Goal: Task Accomplishment & Management: Use online tool/utility

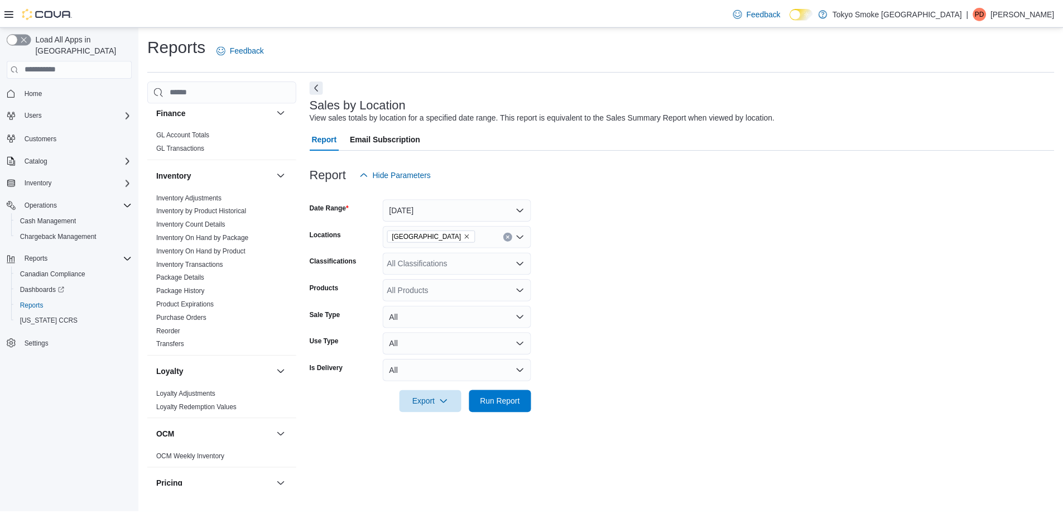
scroll to position [369, 0]
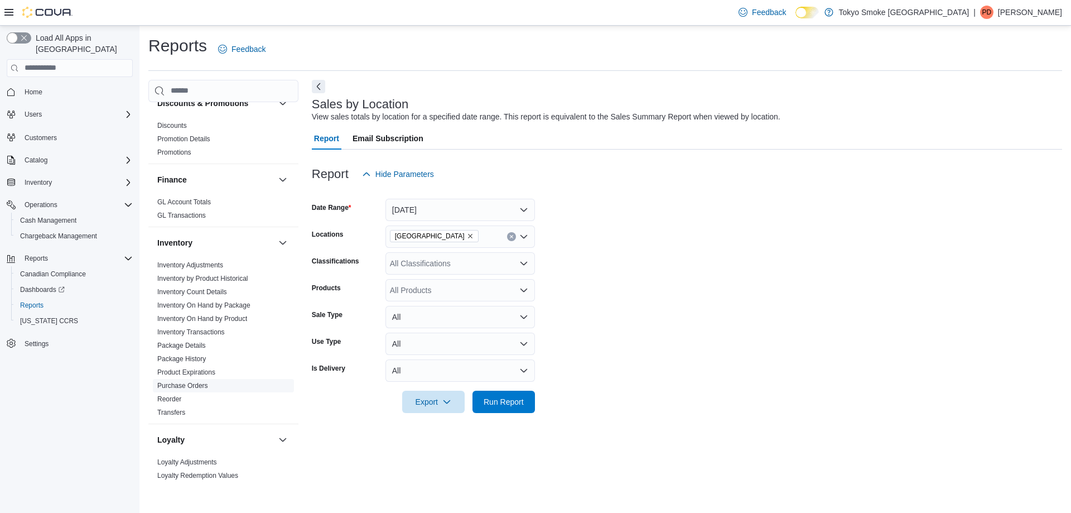
click at [181, 382] on link "Purchase Orders" at bounding box center [182, 386] width 51 height 8
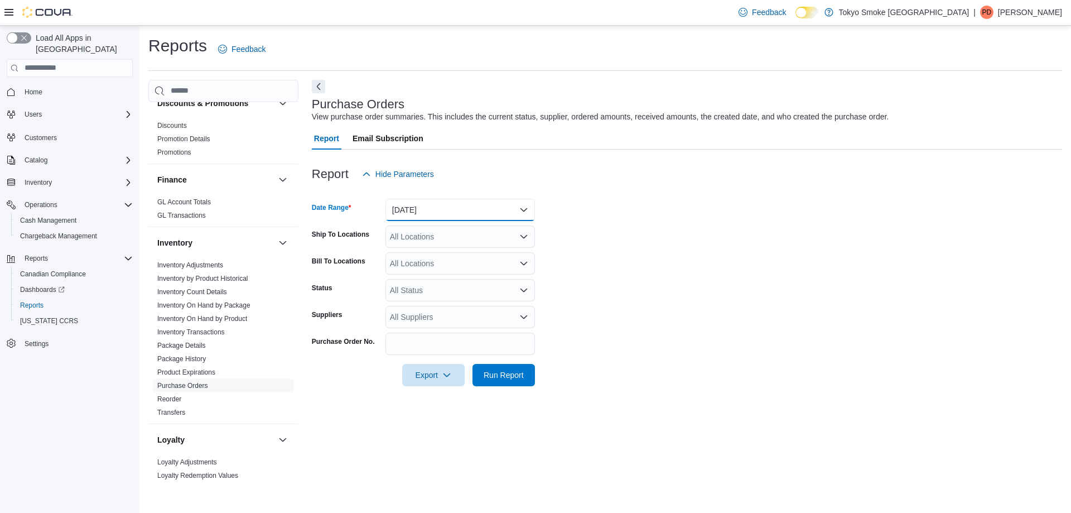
click at [438, 210] on button "[DATE]" at bounding box center [460, 210] width 150 height 22
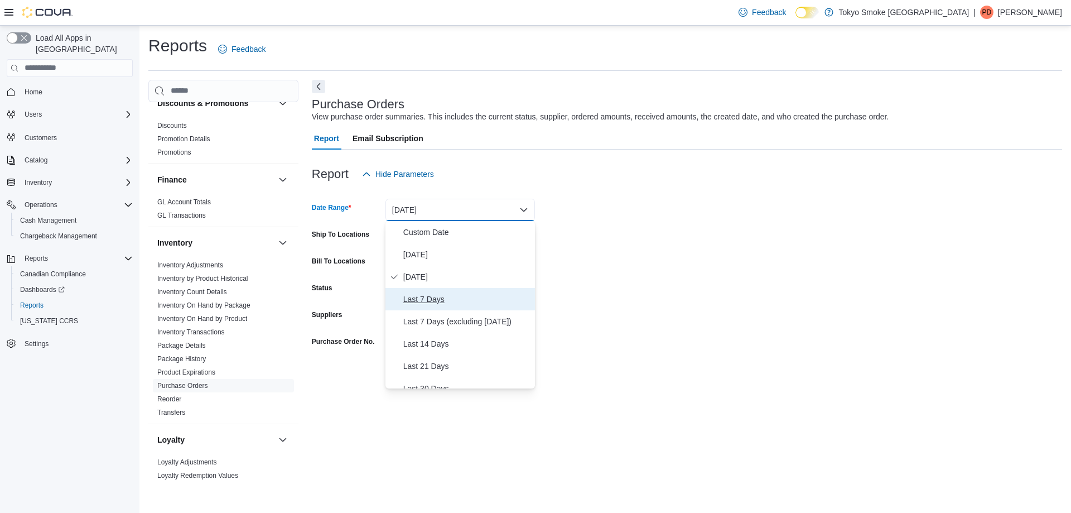
click at [416, 295] on span "Last 7 Days" at bounding box center [466, 298] width 127 height 13
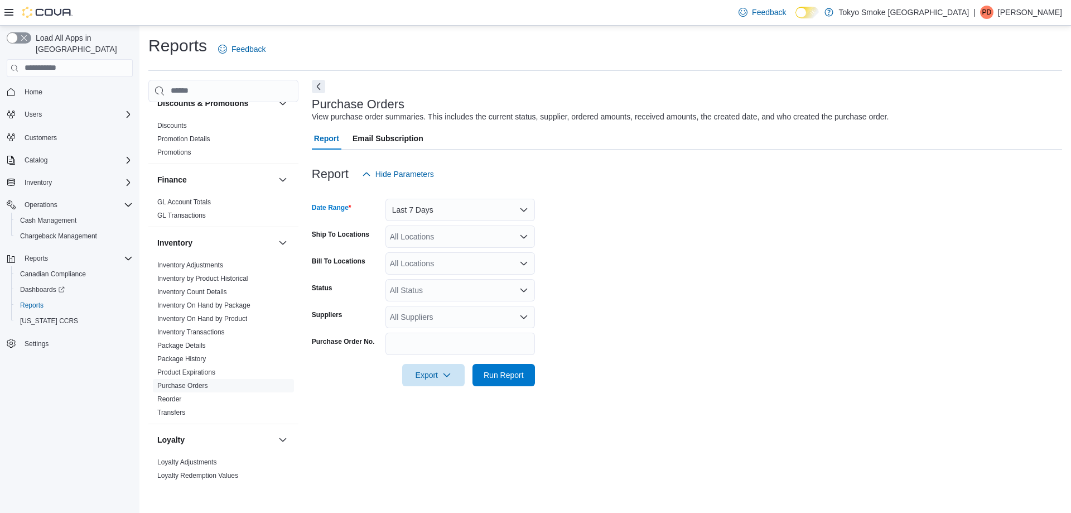
click at [430, 239] on div "All Locations" at bounding box center [460, 236] width 150 height 22
type input "***"
drag, startPoint x: 439, startPoint y: 254, endPoint x: 660, endPoint y: 244, distance: 221.7
click at [440, 254] on span "[GEOGRAPHIC_DATA]" at bounding box center [455, 255] width 81 height 11
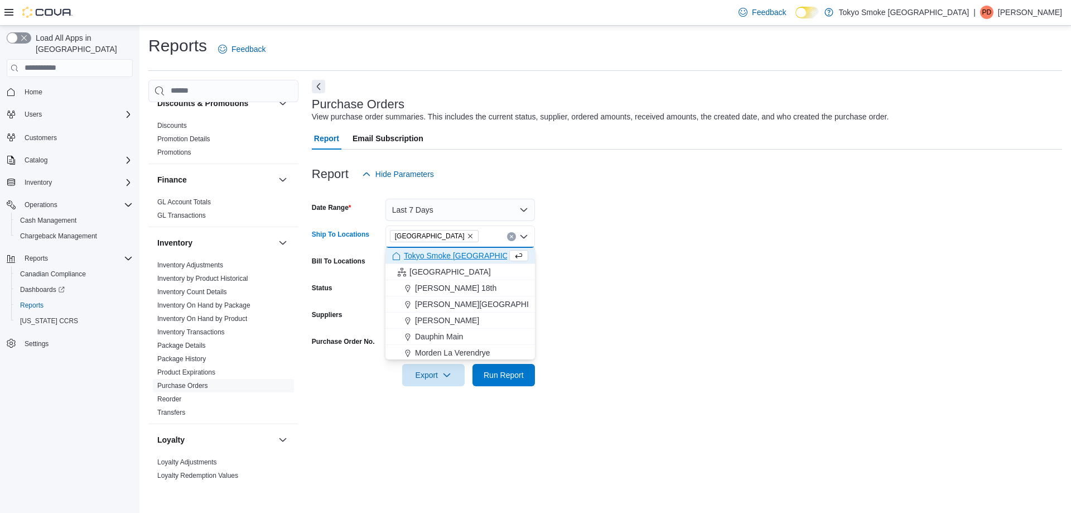
click at [857, 213] on form "Date Range Last 7 Days Ship To Locations [GEOGRAPHIC_DATA] Combo box. Selected.…" at bounding box center [687, 285] width 750 height 201
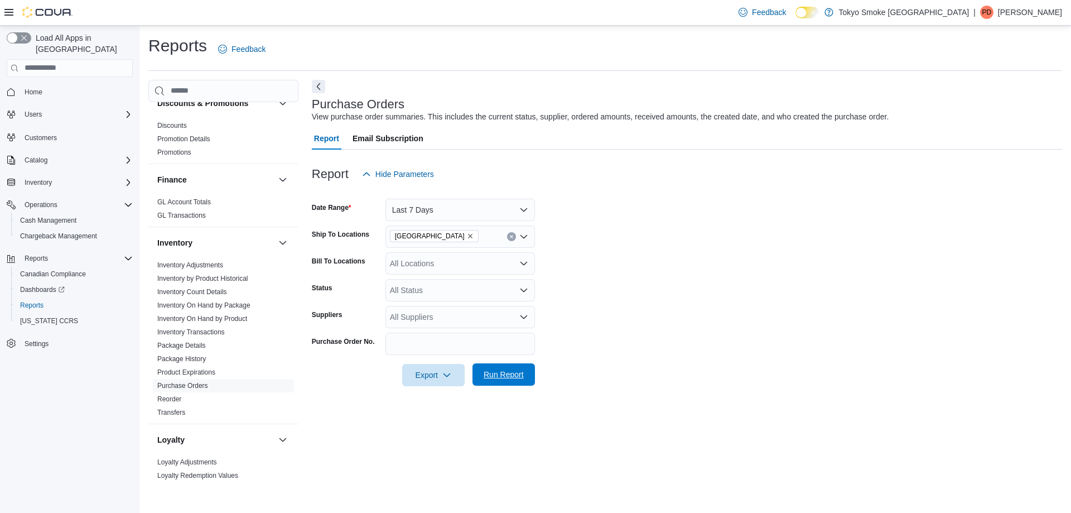
click at [511, 368] on span "Run Report" at bounding box center [503, 374] width 49 height 22
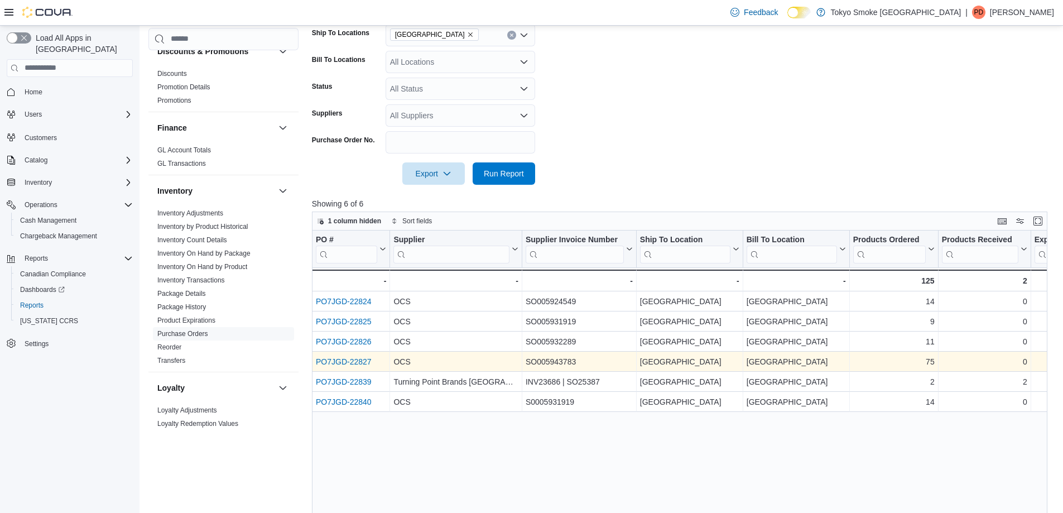
scroll to position [223, 0]
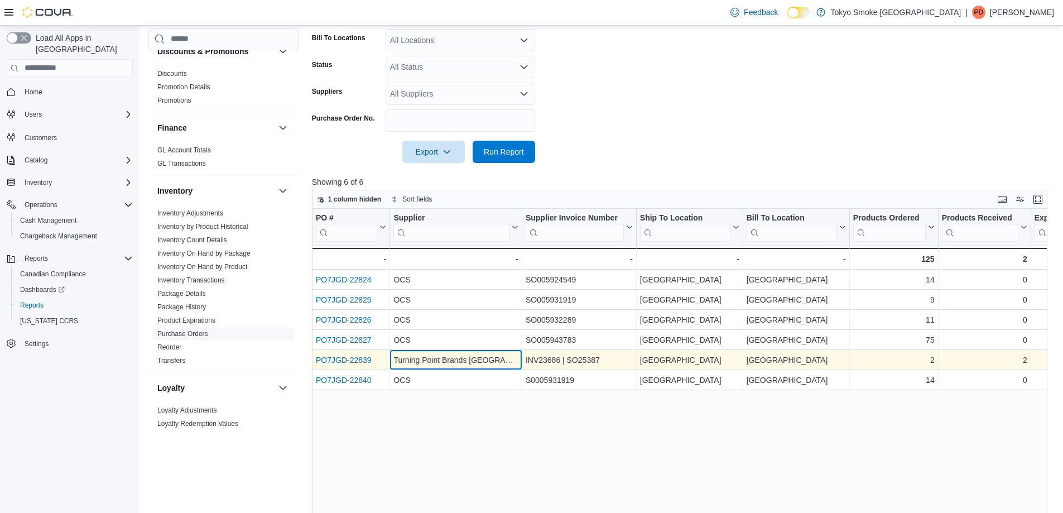
click at [437, 365] on div "Turning Point Brands [GEOGRAPHIC_DATA]" at bounding box center [455, 359] width 125 height 13
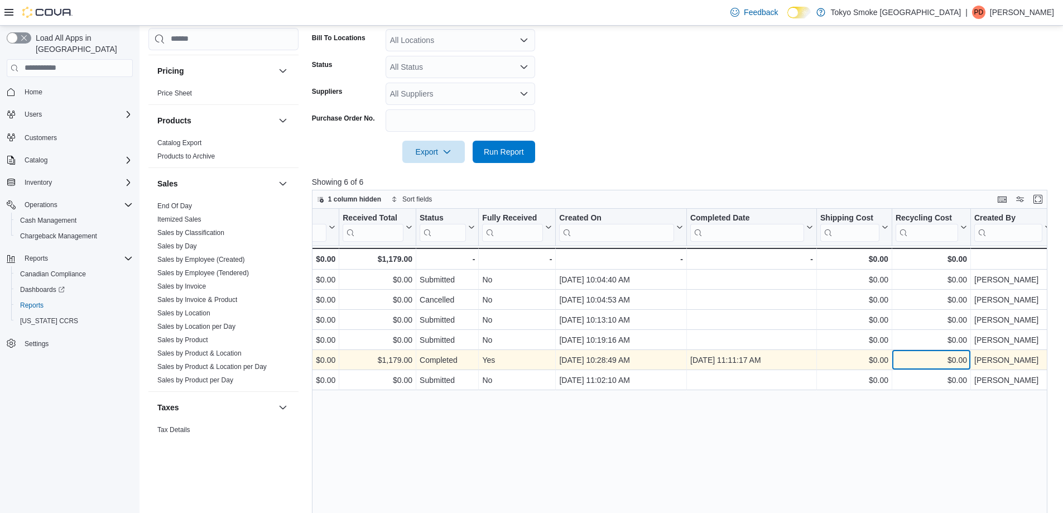
scroll to position [821, 0]
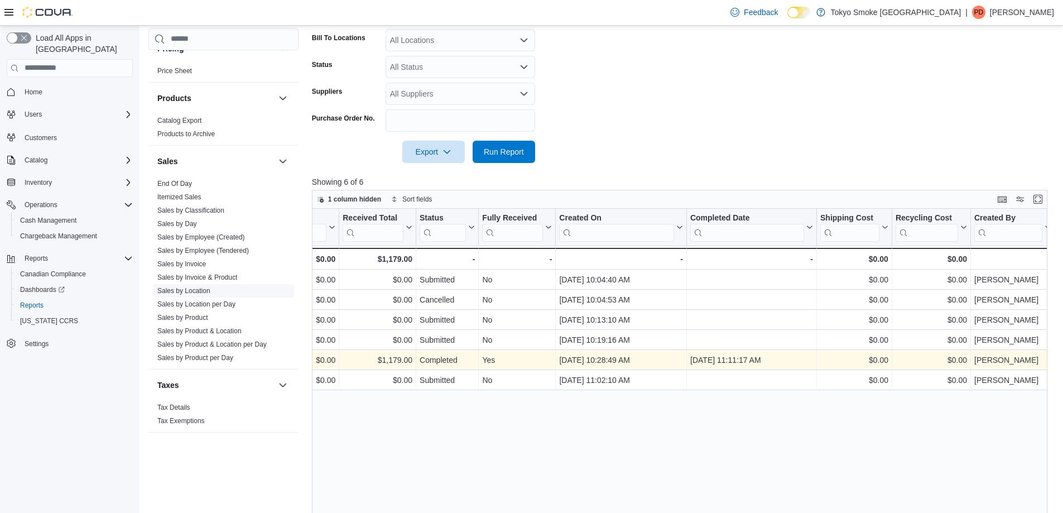
click at [197, 287] on link "Sales by Location" at bounding box center [183, 291] width 53 height 8
click at [197, 244] on span "Sales by Employee (Created)" at bounding box center [223, 236] width 141 height 13
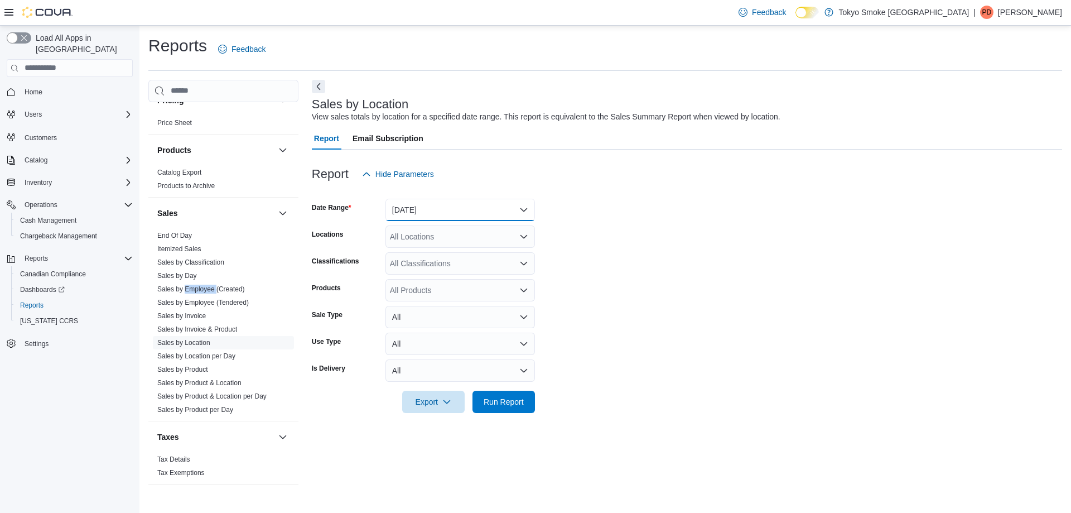
click at [425, 217] on button "[DATE]" at bounding box center [460, 210] width 150 height 22
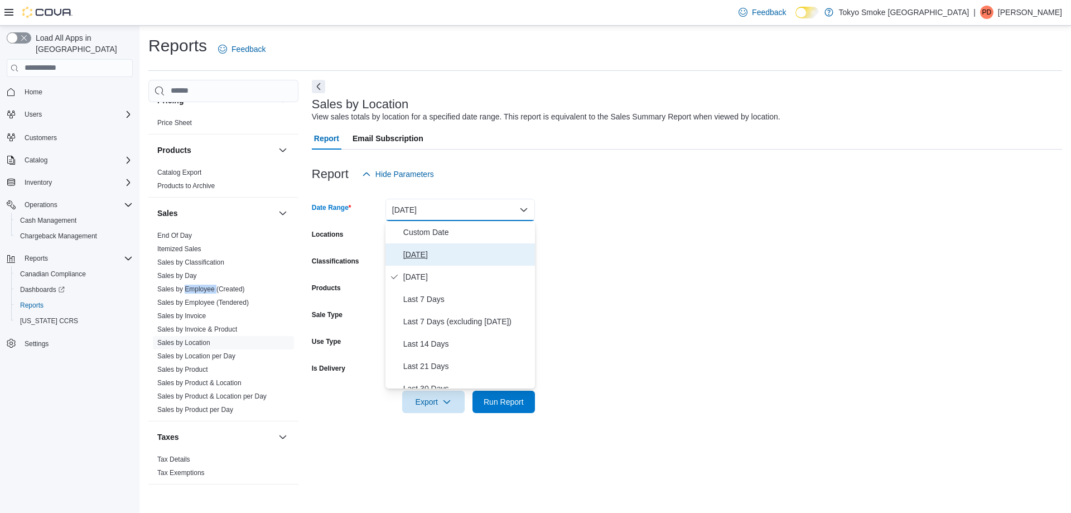
click at [427, 249] on span "[DATE]" at bounding box center [466, 254] width 127 height 13
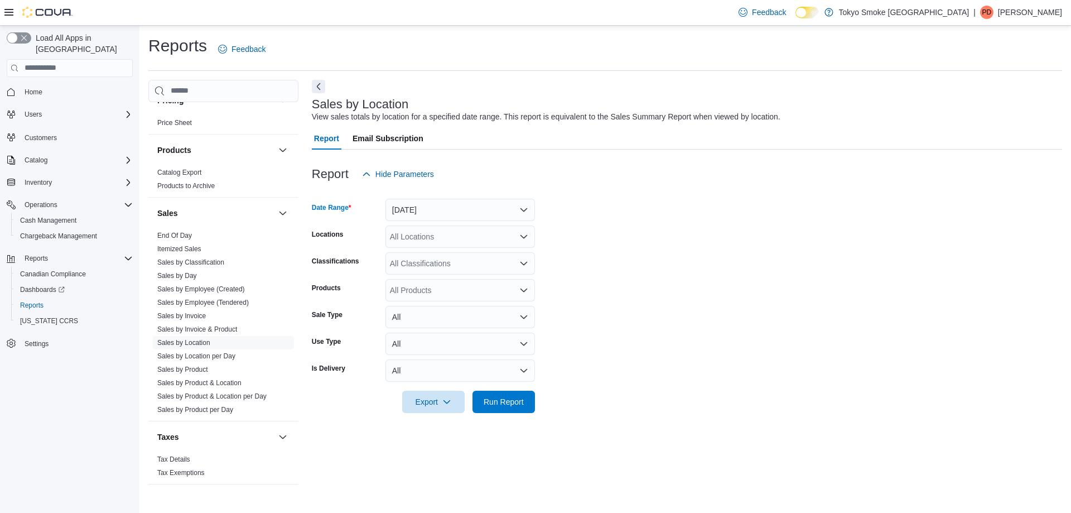
click at [437, 230] on div "All Locations" at bounding box center [460, 236] width 150 height 22
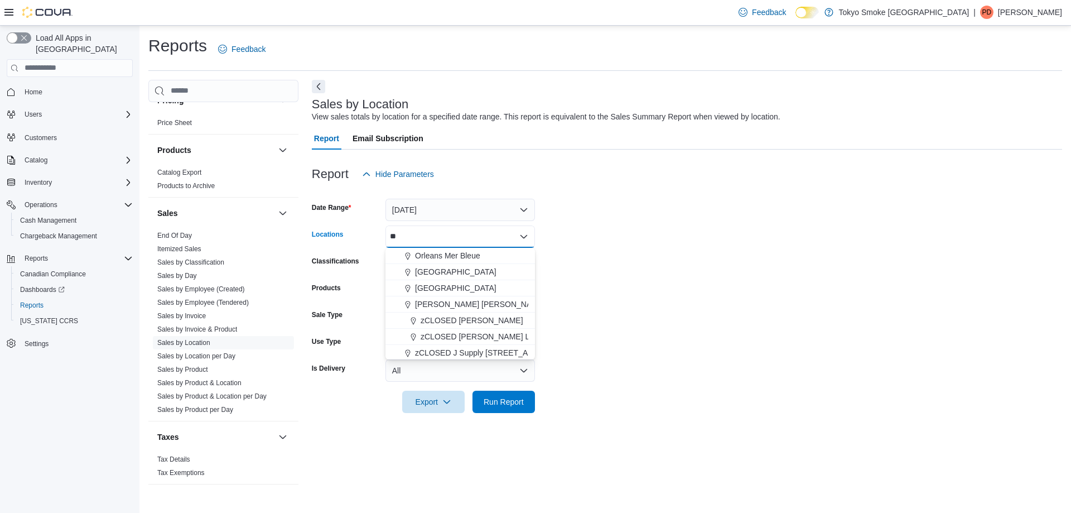
type input "*"
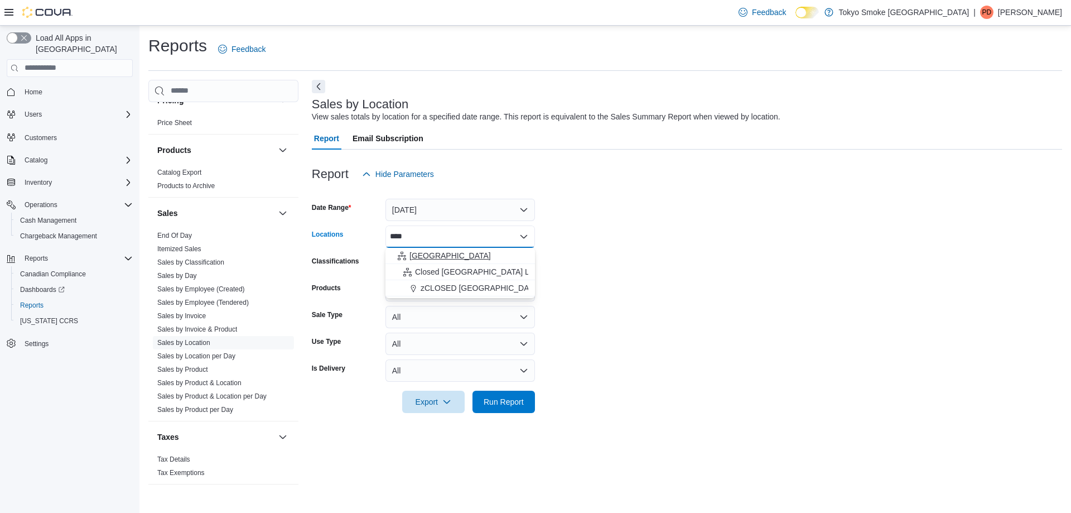
type input "****"
click at [427, 257] on span "[GEOGRAPHIC_DATA]" at bounding box center [449, 255] width 81 height 11
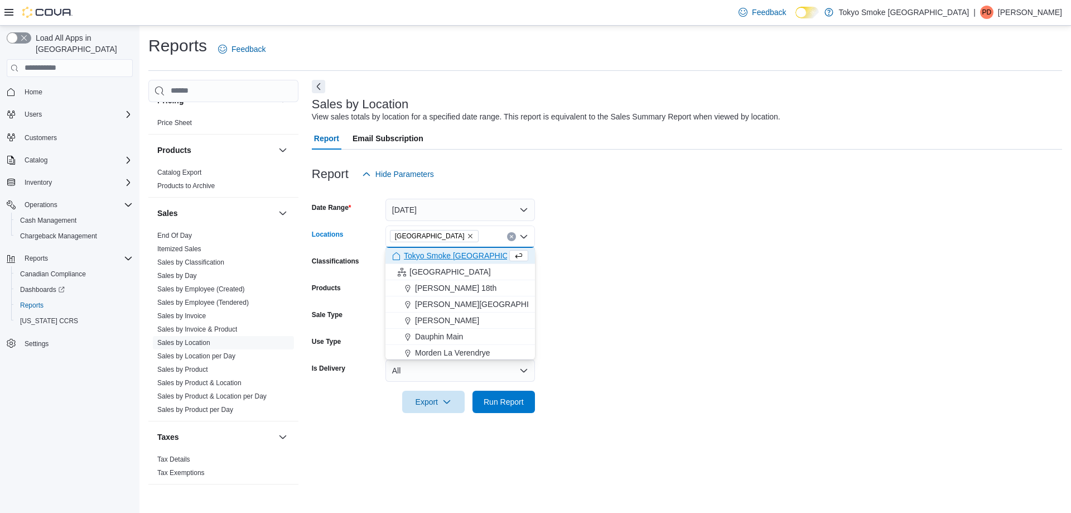
click at [699, 239] on form "Date Range [DATE] Locations [GEOGRAPHIC_DATA] Combo box. Selected. [GEOGRAPHIC_…" at bounding box center [687, 299] width 750 height 228
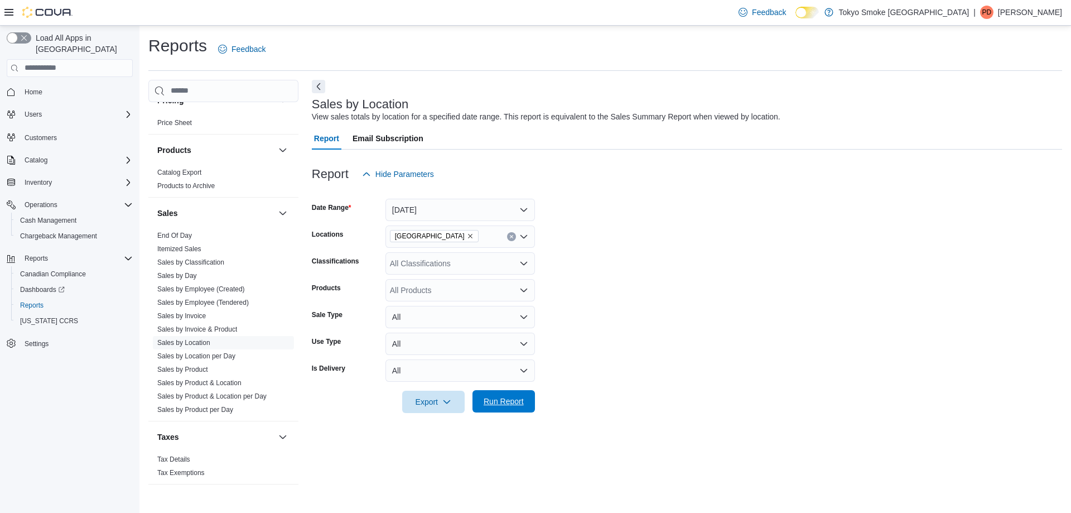
click at [514, 394] on span "Run Report" at bounding box center [503, 401] width 49 height 22
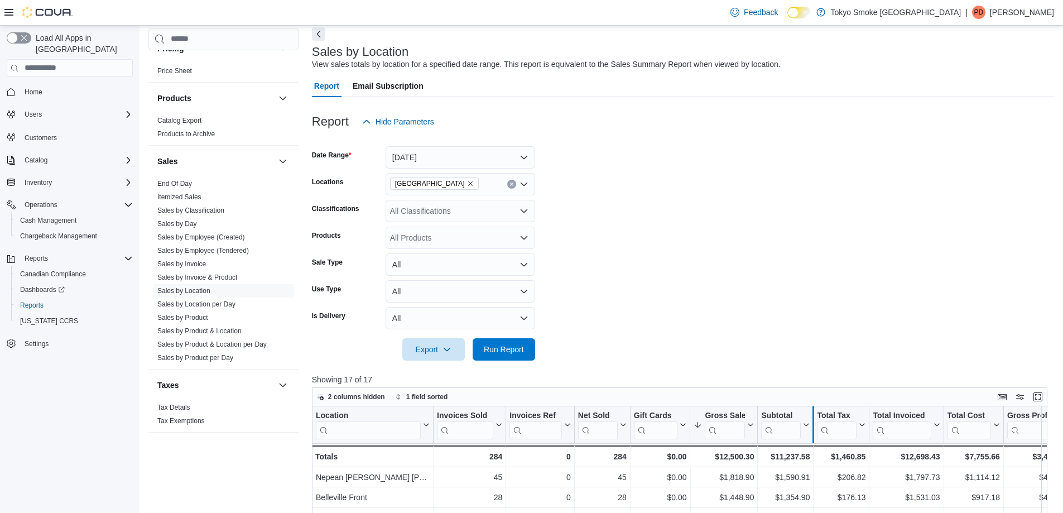
scroll to position [112, 0]
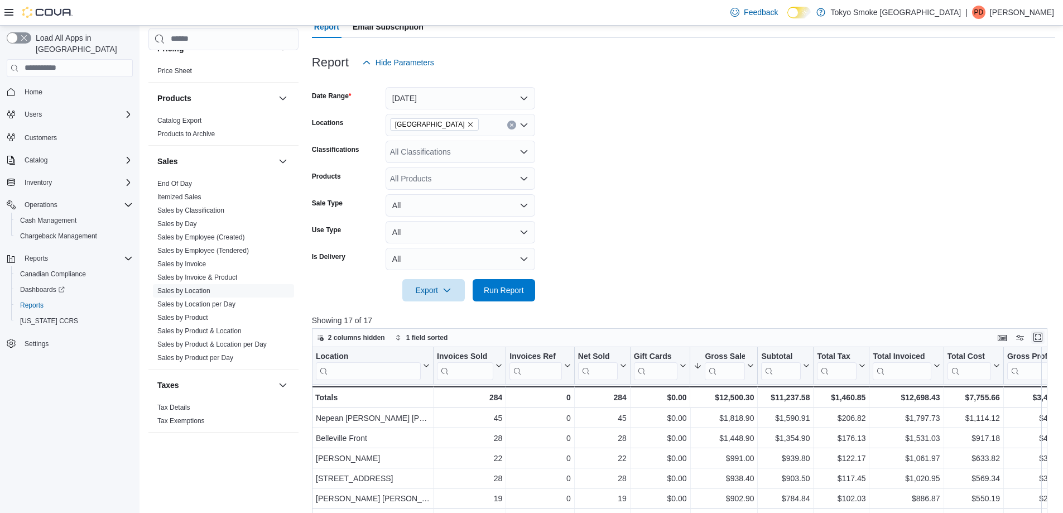
click at [1042, 332] on button "Enter fullscreen" at bounding box center [1037, 336] width 13 height 13
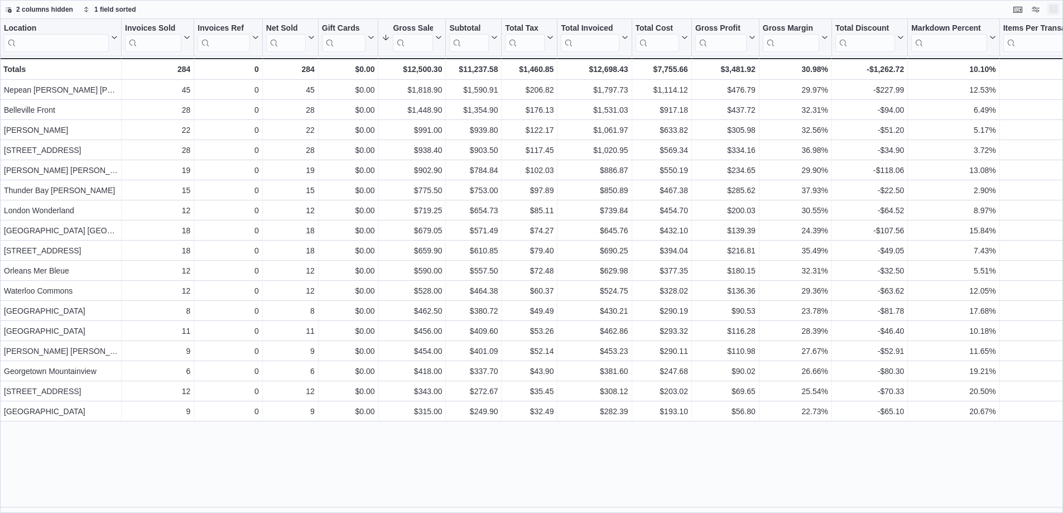
scroll to position [0, 0]
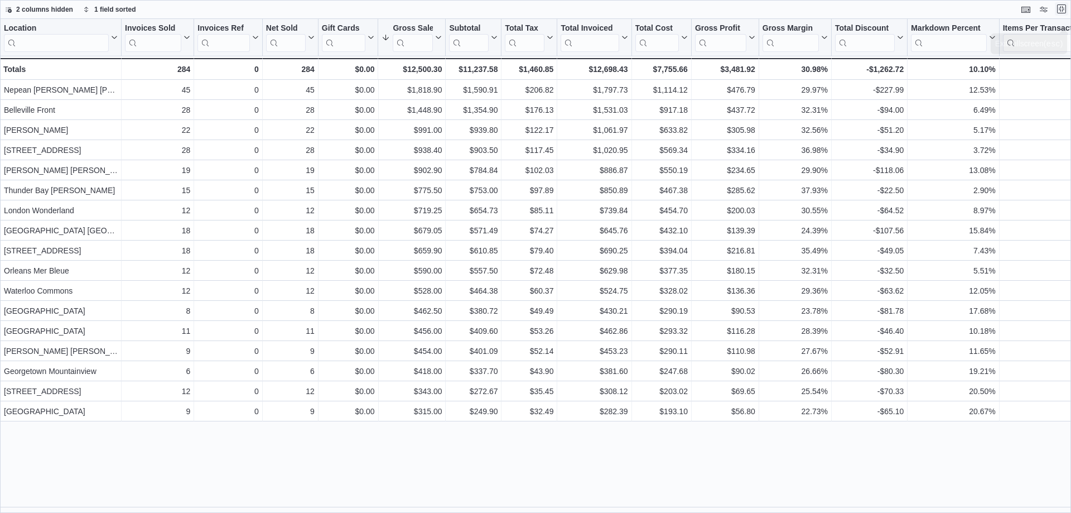
click at [1063, 4] on button "Exit fullscreen" at bounding box center [1061, 8] width 13 height 13
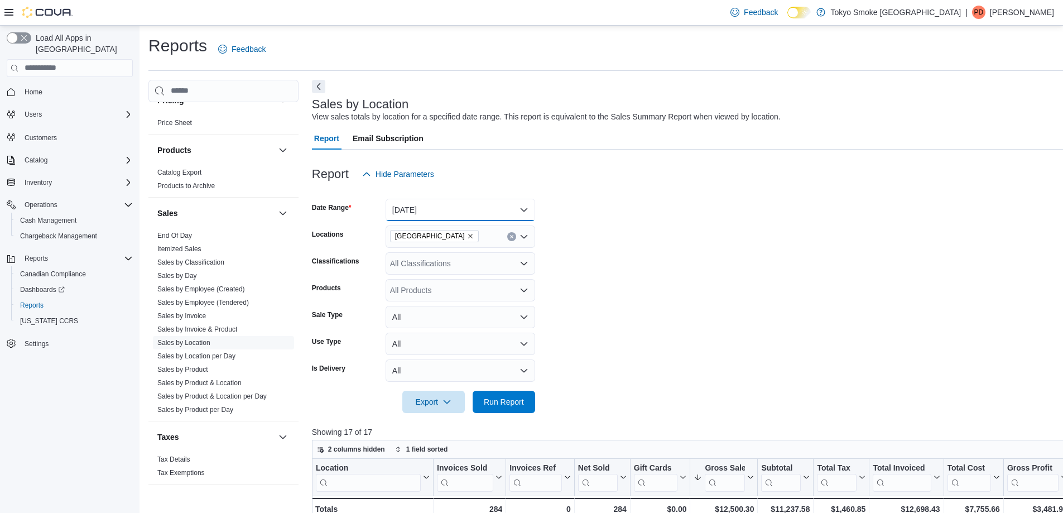
click at [422, 213] on button "[DATE]" at bounding box center [460, 210] width 150 height 22
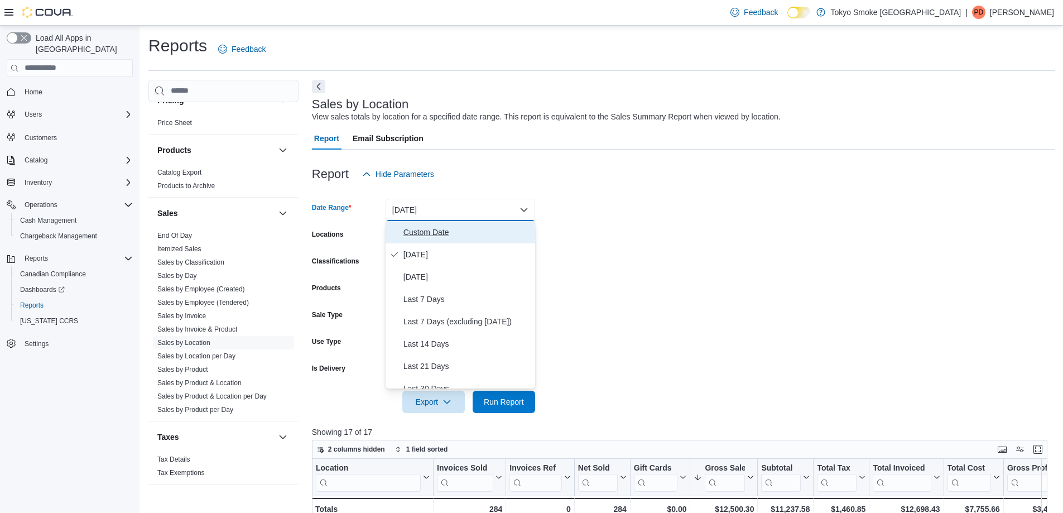
click at [417, 228] on span "Custom Date" at bounding box center [466, 231] width 127 height 13
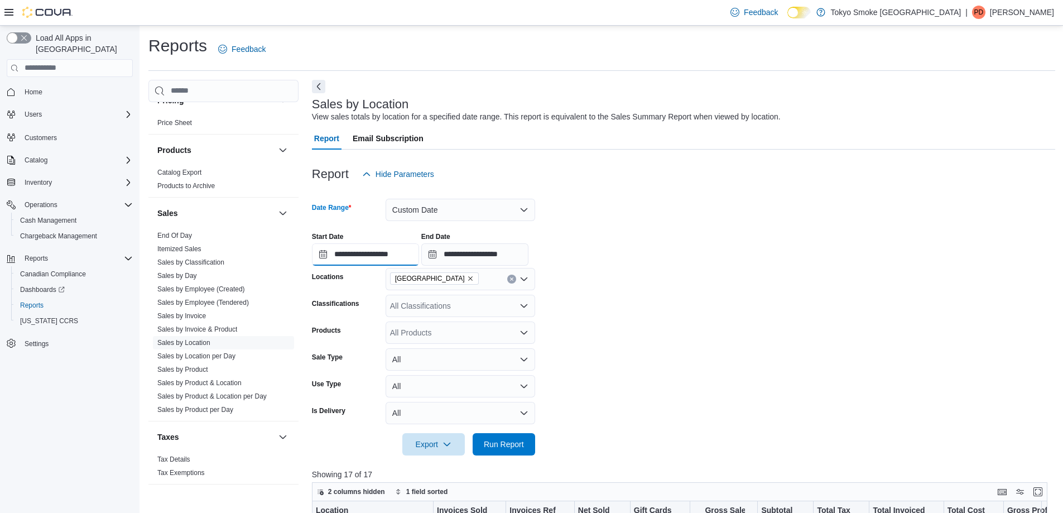
click at [319, 253] on input "**********" at bounding box center [365, 254] width 107 height 22
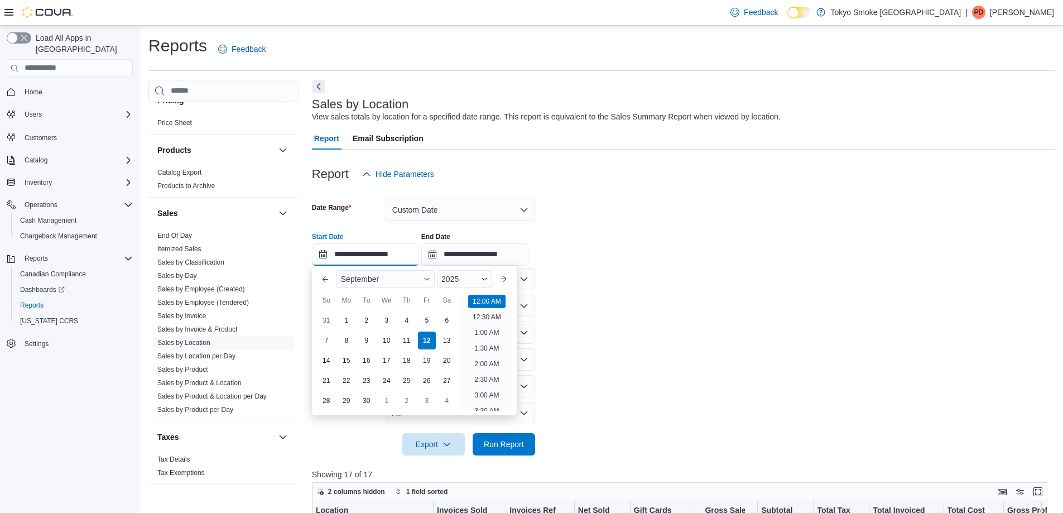
scroll to position [35, 0]
click at [328, 339] on div "7" at bounding box center [326, 340] width 20 height 20
type input "**********"
click at [845, 225] on div "**********" at bounding box center [683, 244] width 743 height 42
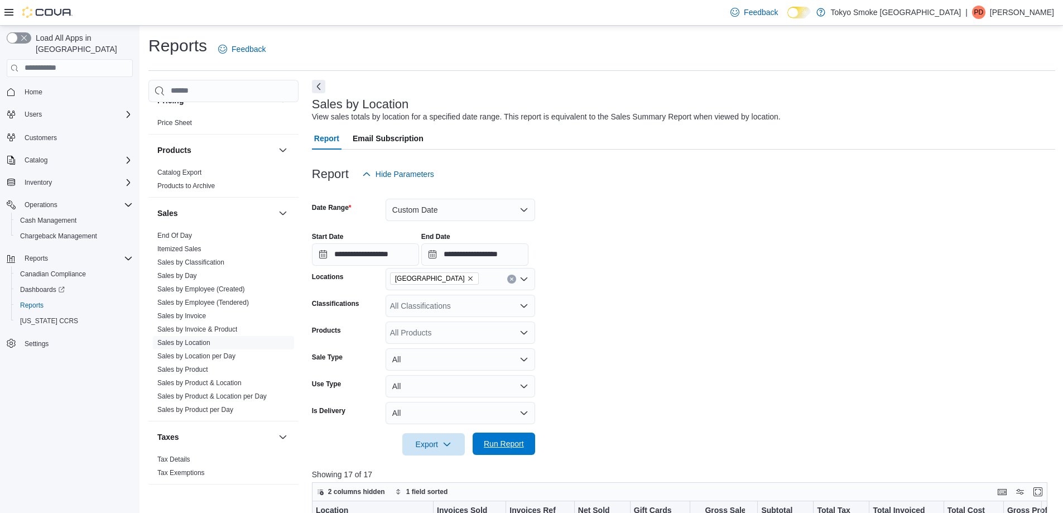
click at [518, 441] on span "Run Report" at bounding box center [504, 443] width 40 height 11
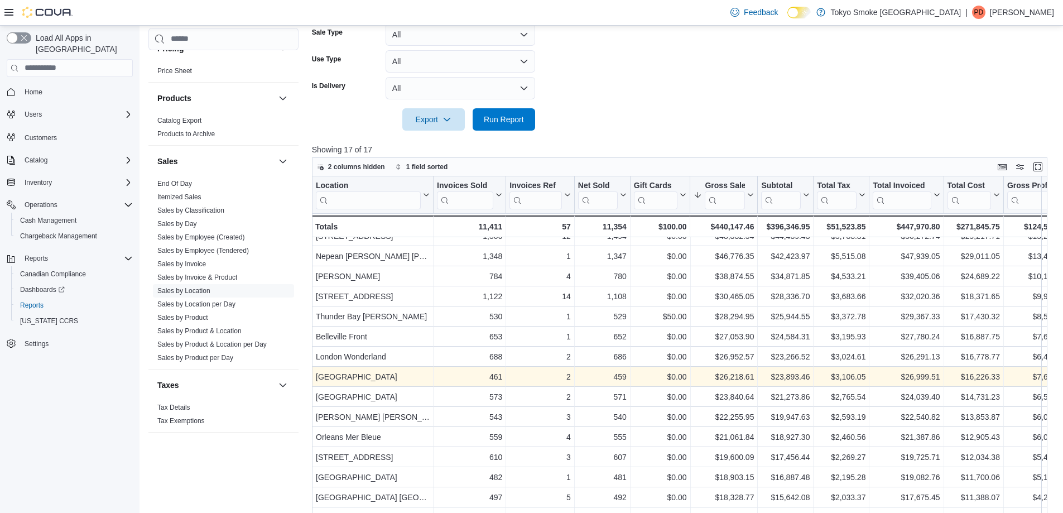
scroll to position [335, 0]
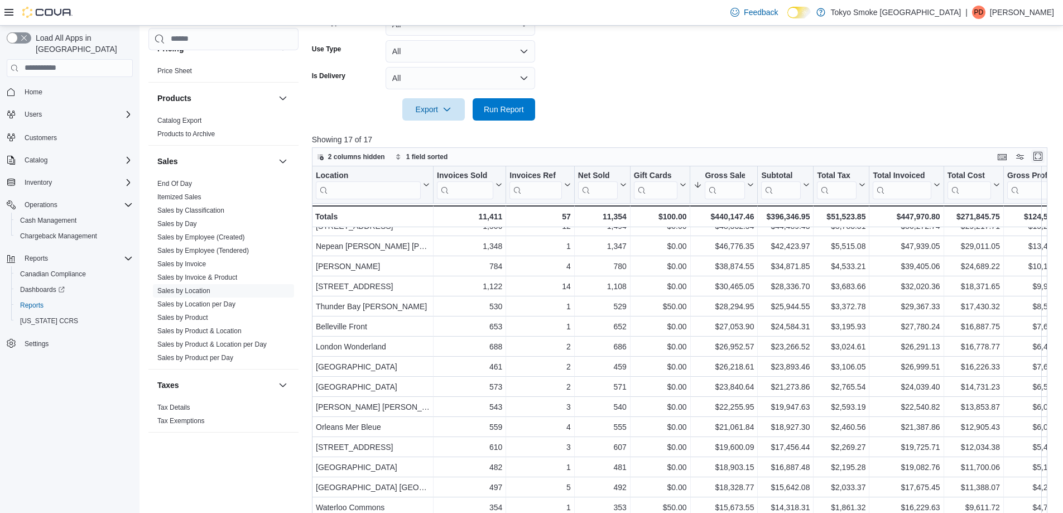
click at [1040, 155] on button "Enter fullscreen" at bounding box center [1037, 156] width 13 height 13
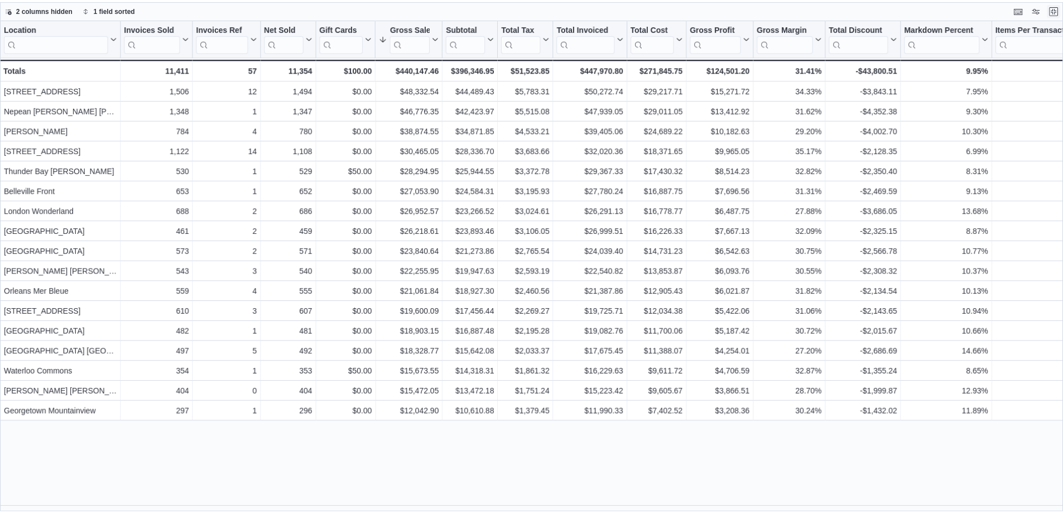
scroll to position [0, 0]
click at [1062, 13] on button "Exit fullscreen" at bounding box center [1061, 8] width 13 height 13
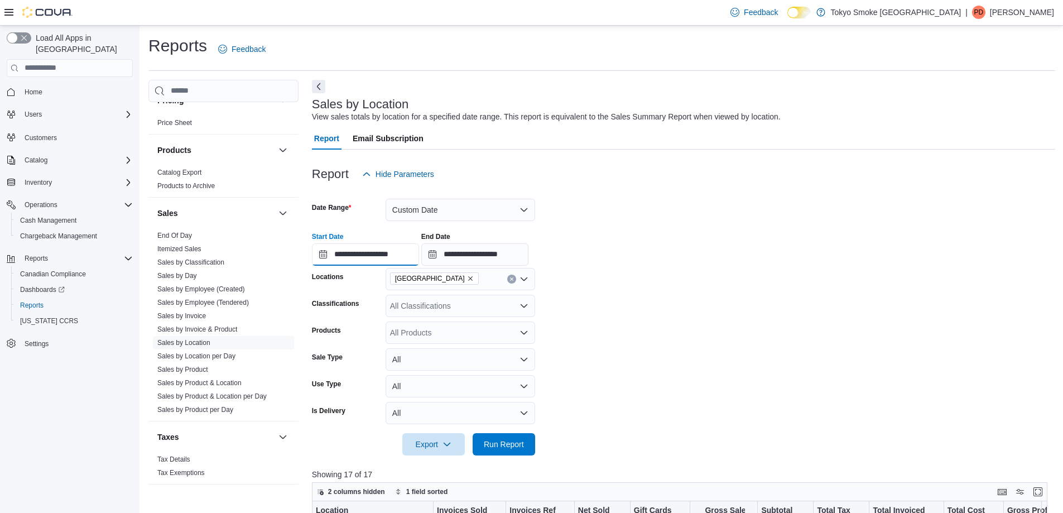
click at [382, 251] on input "**********" at bounding box center [365, 254] width 107 height 22
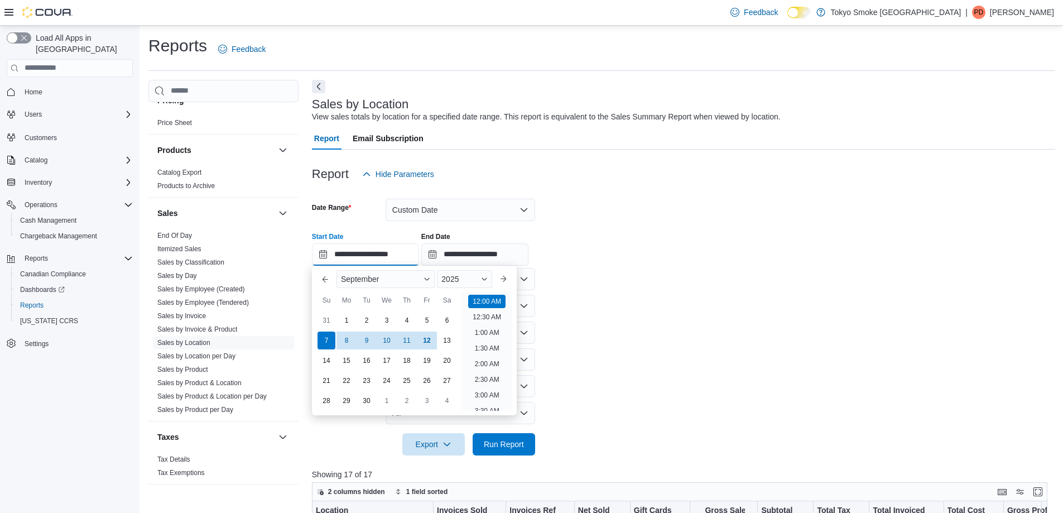
scroll to position [35, 0]
click at [620, 263] on div "**********" at bounding box center [683, 244] width 743 height 42
click at [380, 255] on input "**********" at bounding box center [365, 254] width 107 height 22
click at [421, 208] on button "Custom Date" at bounding box center [460, 210] width 150 height 22
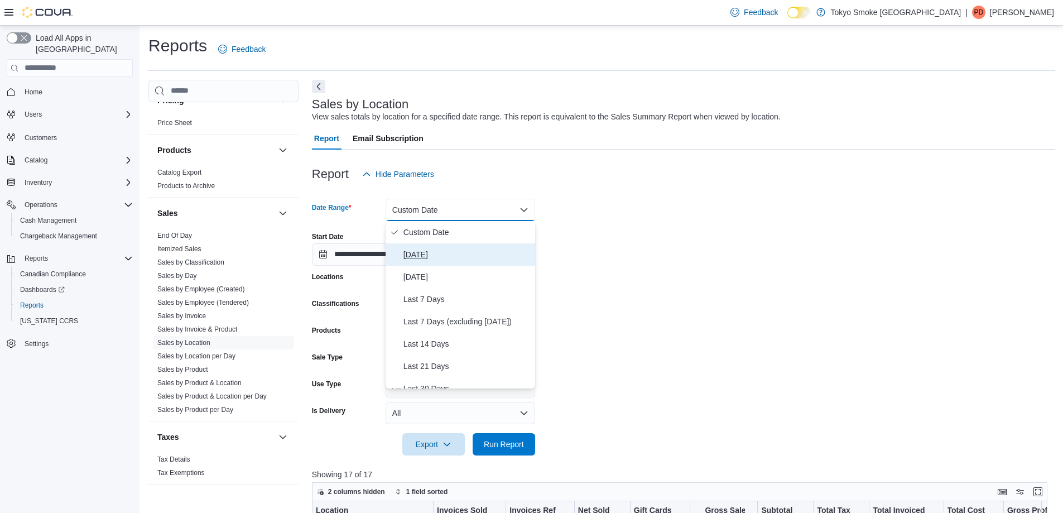
click at [414, 261] on span "[DATE]" at bounding box center [466, 254] width 127 height 13
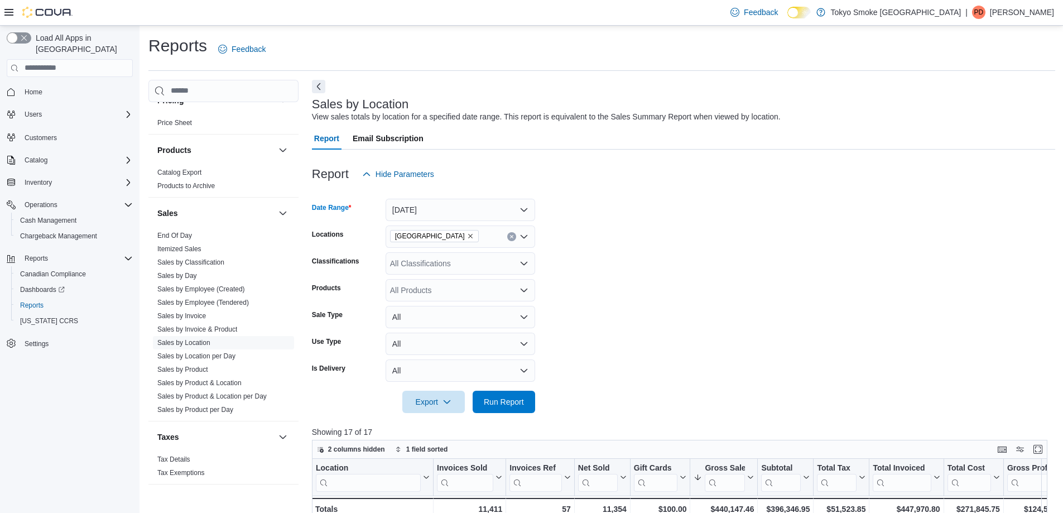
click at [656, 266] on form "Date Range [DATE] Locations [GEOGRAPHIC_DATA] Classifications All Classificatio…" at bounding box center [683, 299] width 743 height 228
